Goal: Transaction & Acquisition: Purchase product/service

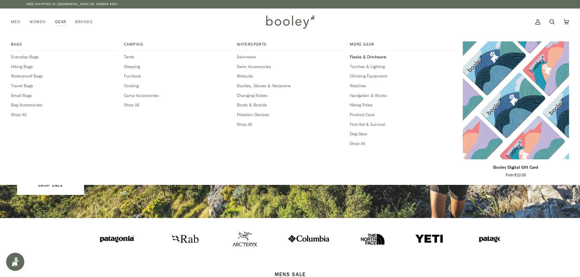
click at [361, 57] on span "Flasks & Drinkware" at bounding box center [403, 57] width 106 height 7
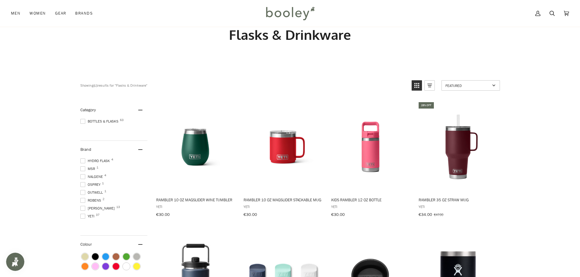
scroll to position [30, 0]
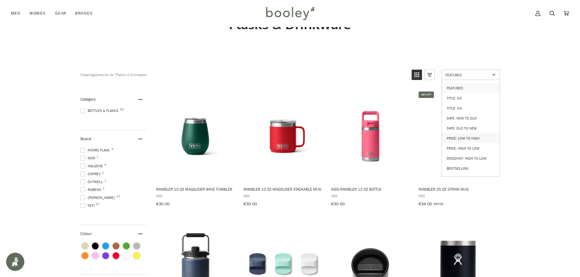
click at [475, 135] on link "Price: Low to High" at bounding box center [471, 138] width 58 height 10
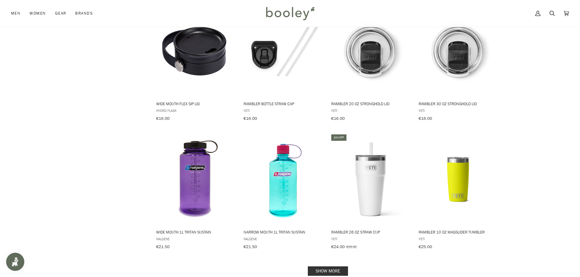
scroll to position [548, 0]
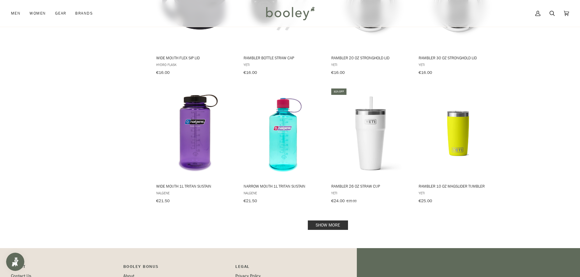
click at [319, 221] on link "Show more" at bounding box center [328, 225] width 40 height 9
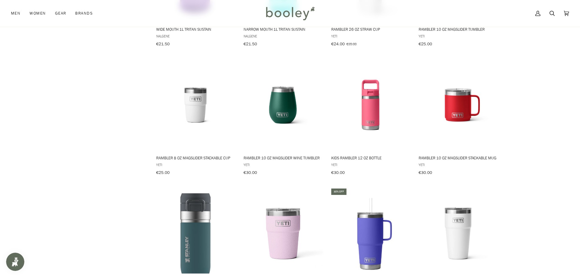
scroll to position [761, 0]
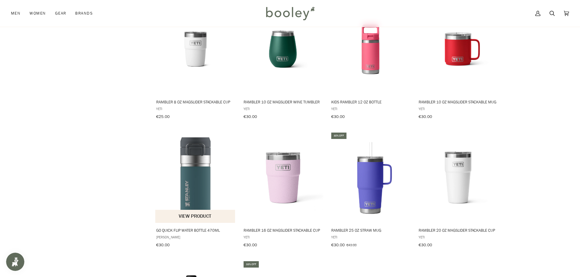
click at [200, 161] on img "Go Quick Flip Water Bottle 470ml" at bounding box center [195, 177] width 81 height 81
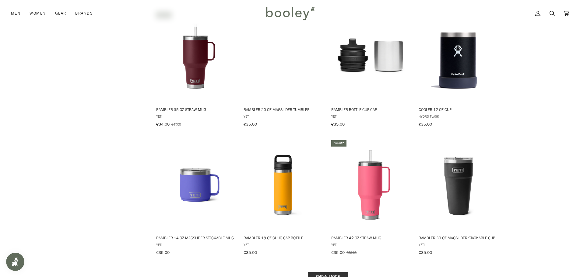
scroll to position [1187, 0]
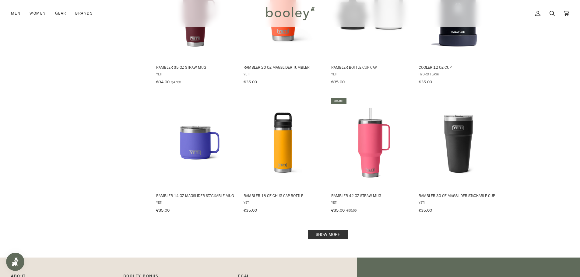
click at [327, 230] on link "Show more" at bounding box center [328, 234] width 40 height 9
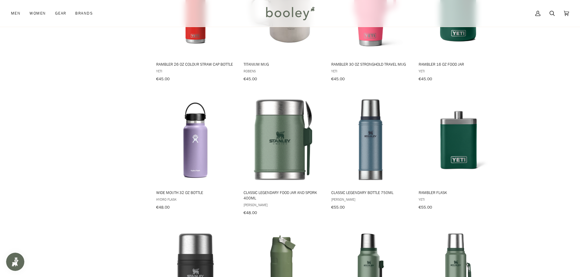
scroll to position [1826, 0]
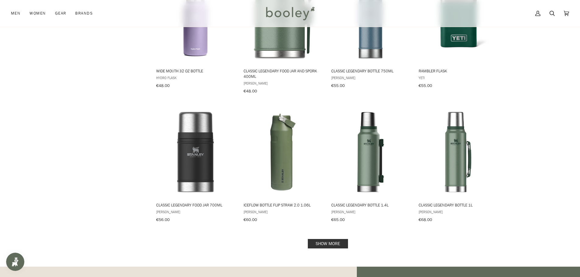
click at [331, 239] on link "Show more" at bounding box center [328, 243] width 40 height 9
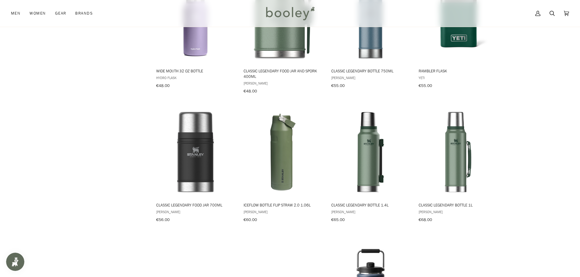
scroll to position [1978, 0]
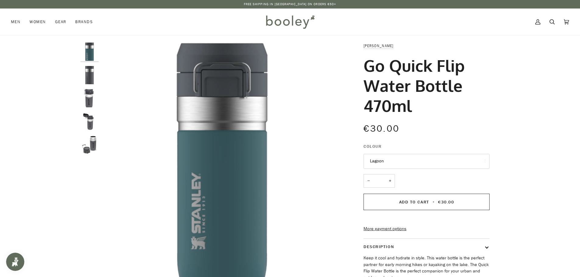
click at [89, 79] on img "Stanley Go Quick Flip Water Bottle 470ml Charcoal - Booley Galway" at bounding box center [89, 75] width 18 height 18
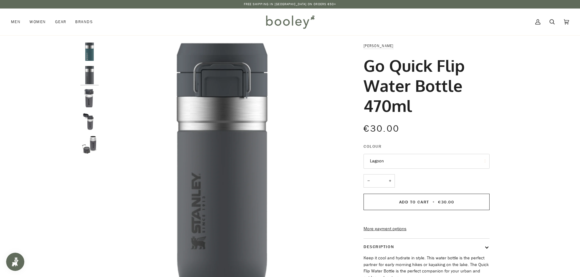
click at [89, 97] on img "Stanley Go Quick Flip Water Bottle 0.47L Charcoal - Booley Galway" at bounding box center [89, 98] width 18 height 18
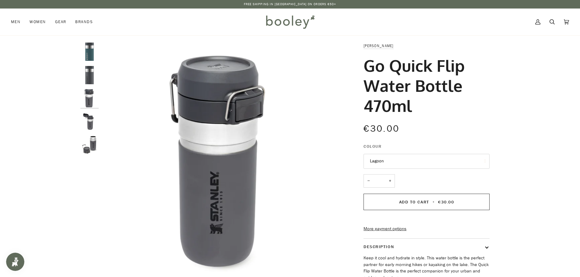
click at [87, 122] on img "Stanley Go Quick Flip Water Bottle 0.47L - Booley Galway" at bounding box center [89, 122] width 18 height 18
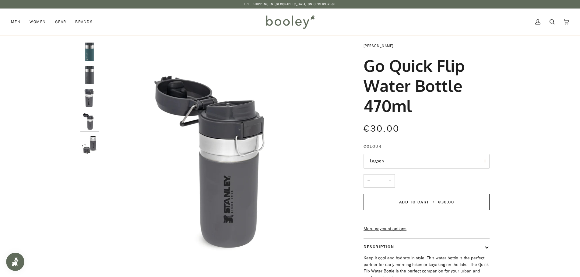
click at [92, 139] on img "Stanley Go Quick Flip Water Bottle 0.47L - Booley Galway" at bounding box center [89, 145] width 18 height 18
